Goal: Find specific page/section

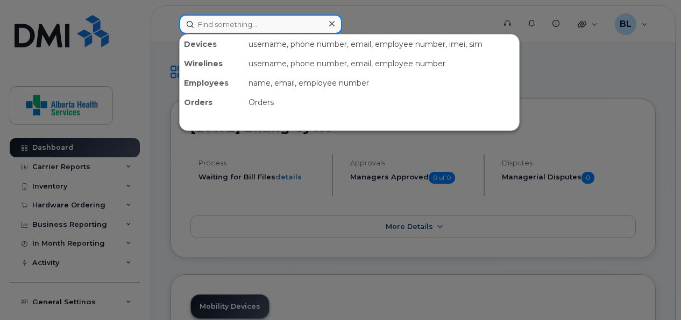
click at [273, 26] on input at bounding box center [260, 24] width 163 height 19
paste input "[PHONE_NUMBER]"
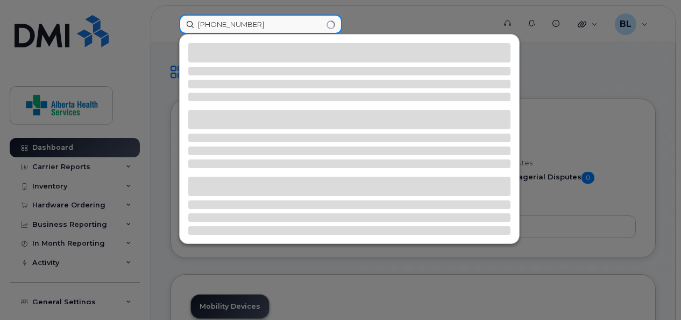
type input "[PHONE_NUMBER]"
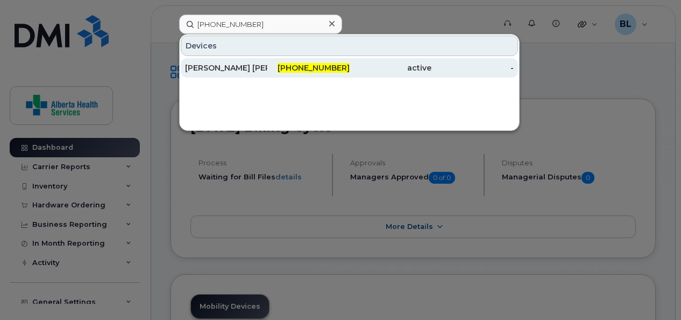
click at [224, 63] on div "[PERSON_NAME] [PERSON_NAME]" at bounding box center [226, 67] width 82 height 11
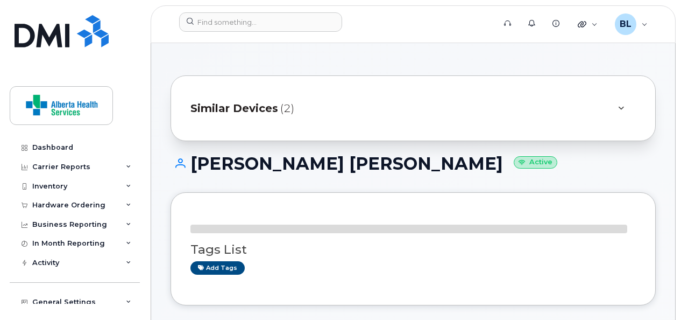
scroll to position [217, 0]
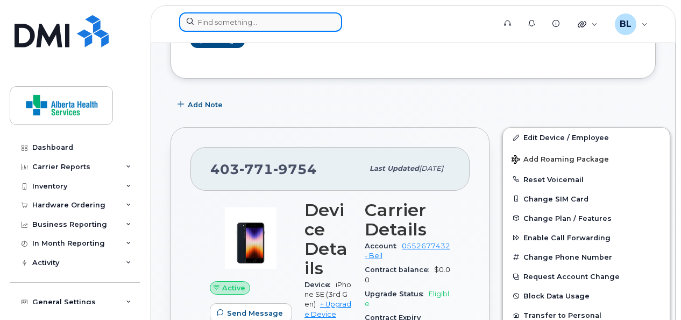
click at [264, 23] on input at bounding box center [260, 21] width 163 height 19
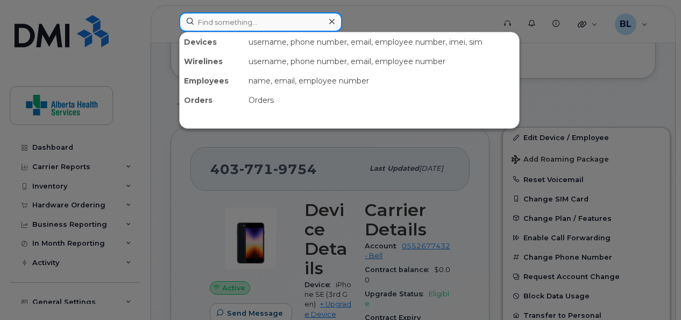
paste input "780-830-9510"
type input "780-830-9510"
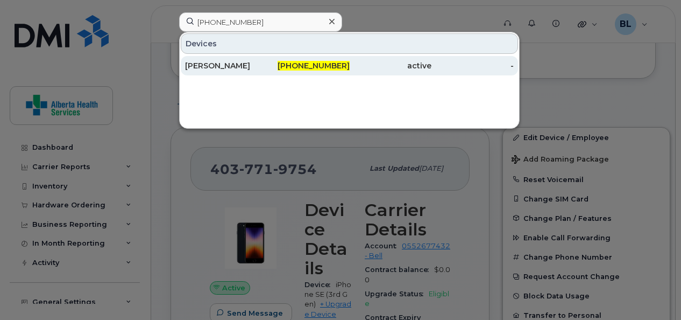
click at [218, 62] on div "Adam Spencer" at bounding box center [226, 65] width 82 height 11
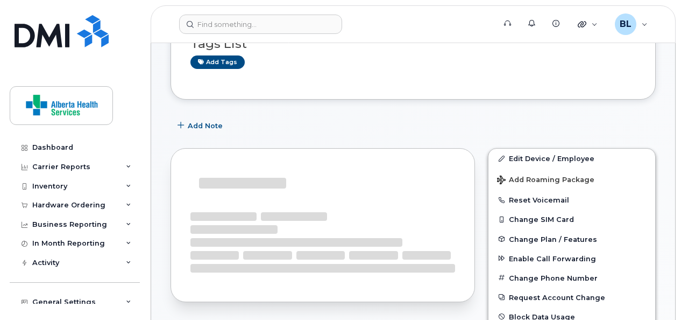
scroll to position [131, 0]
